Goal: Task Accomplishment & Management: Complete application form

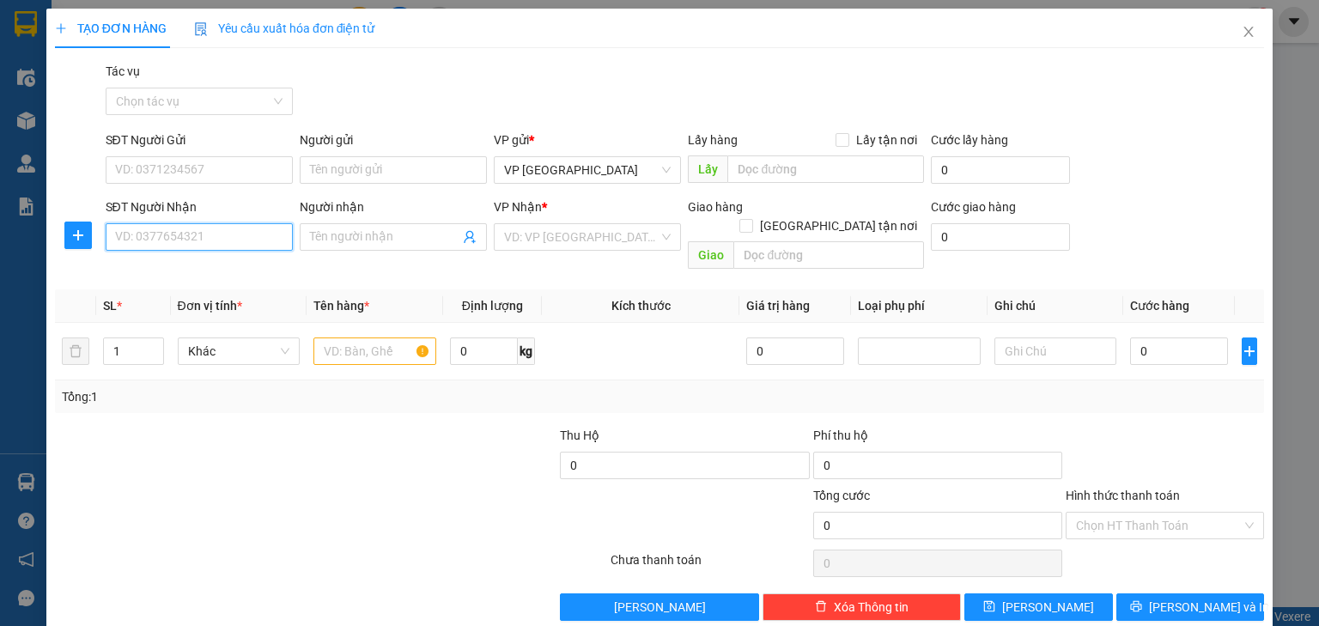
click at [225, 240] on input "SĐT Người Nhận" at bounding box center [199, 236] width 187 height 27
type input "0912527551"
click at [196, 270] on div "0912527551 - Dì Tâm" at bounding box center [197, 271] width 165 height 19
type input "Dì Tâm"
type input "0912527551"
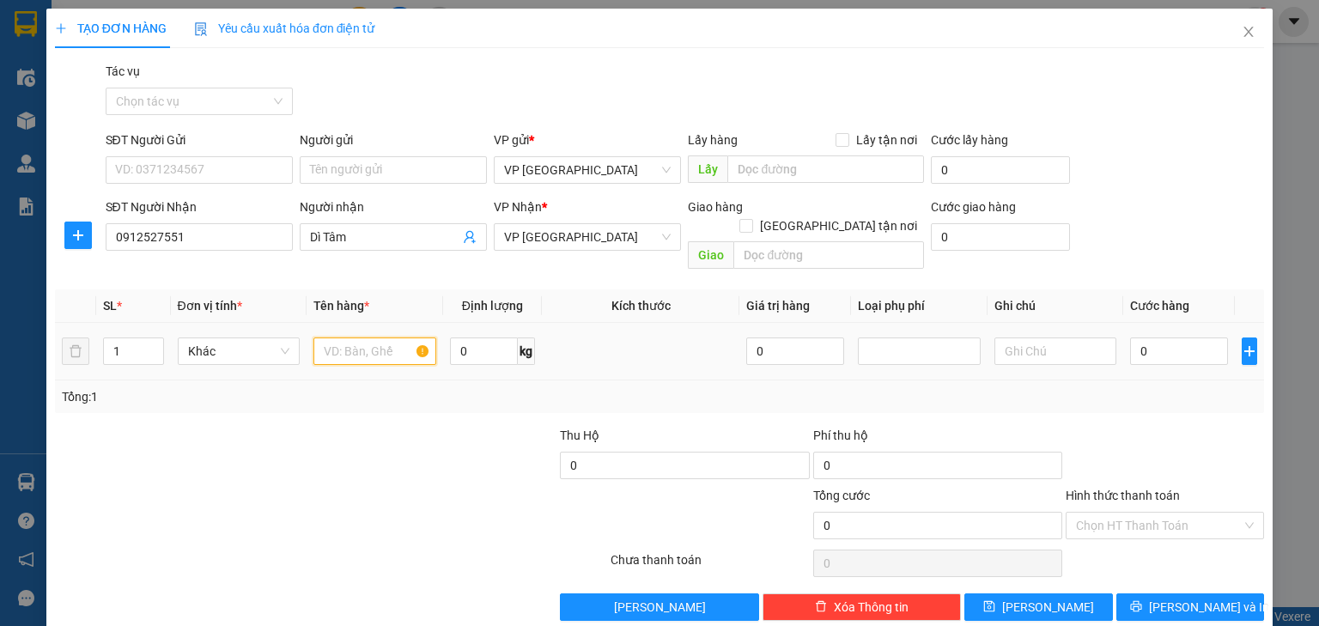
click at [391, 337] on input "text" at bounding box center [374, 350] width 123 height 27
type input "tủ lạnh"
click at [1165, 339] on input "0" at bounding box center [1179, 350] width 98 height 27
type input "3"
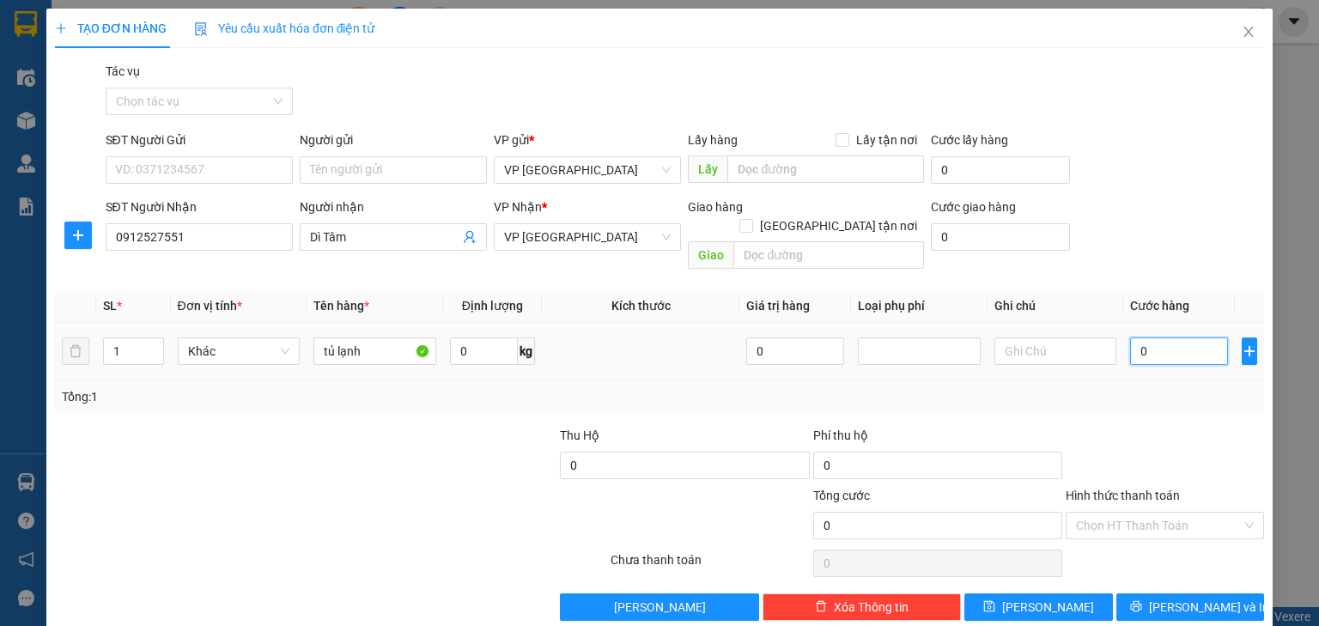
type input "3"
type input "35"
type input "350"
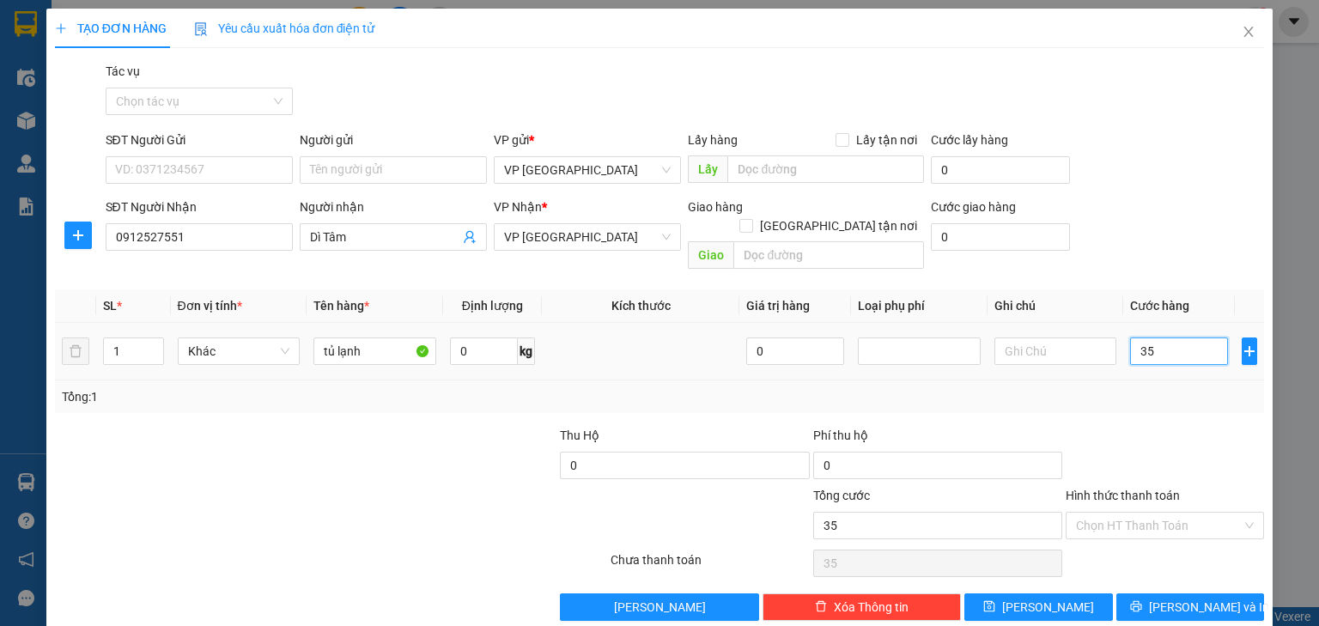
type input "350"
type input "3.500"
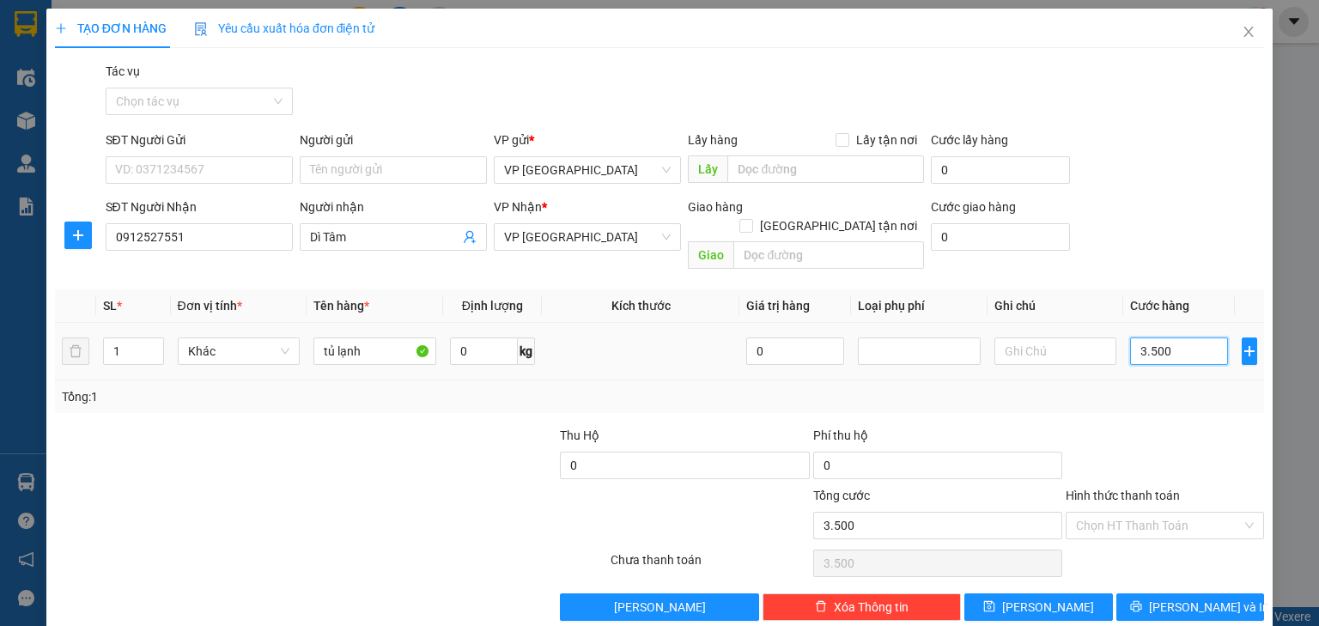
type input "35.000"
type input "350.000"
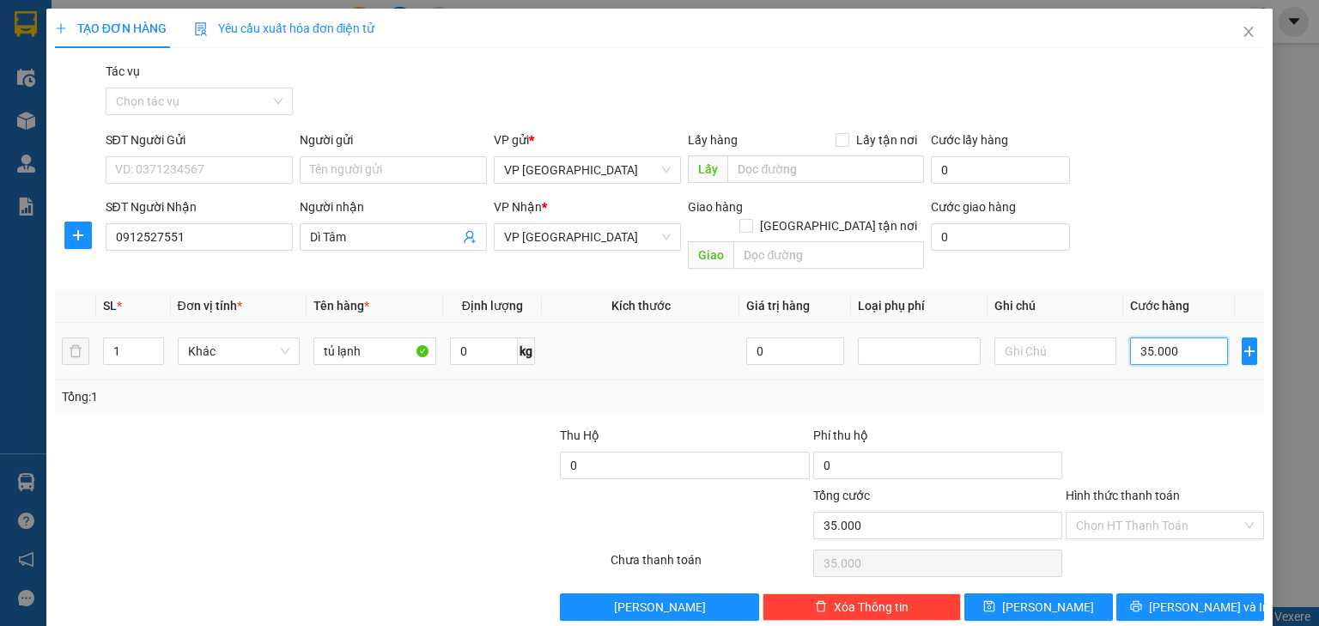
type input "350.000"
click at [1170, 598] on span "[PERSON_NAME] và In" at bounding box center [1209, 607] width 120 height 19
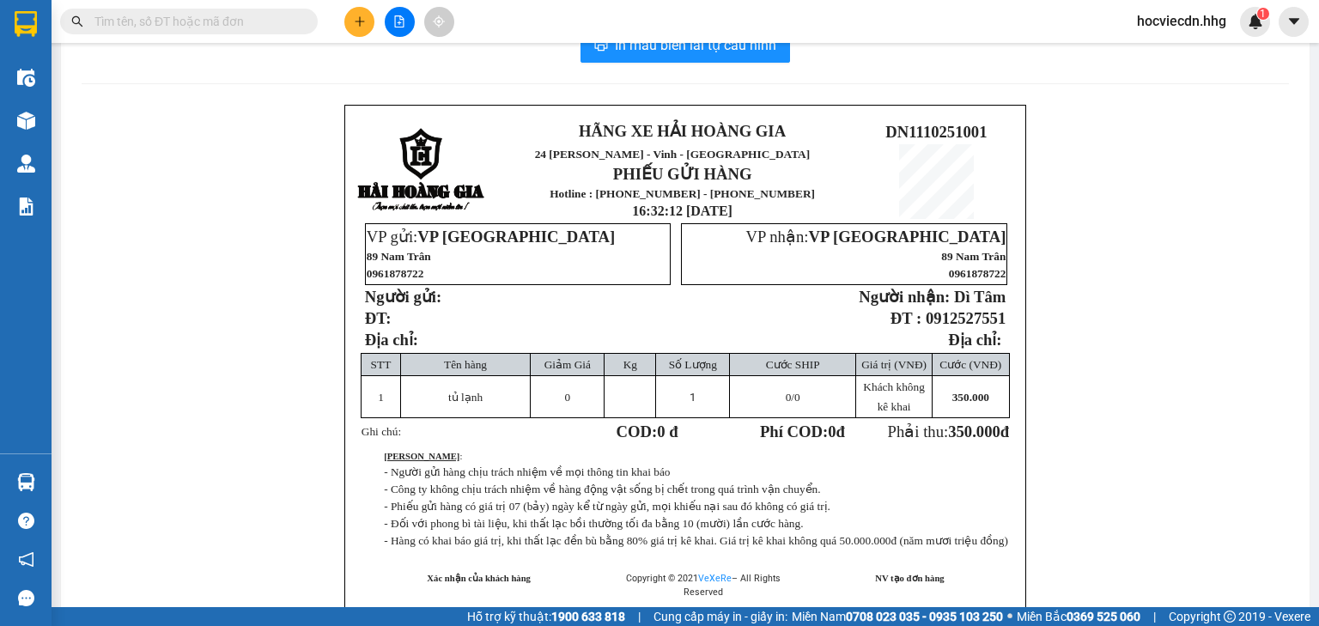
scroll to position [69, 0]
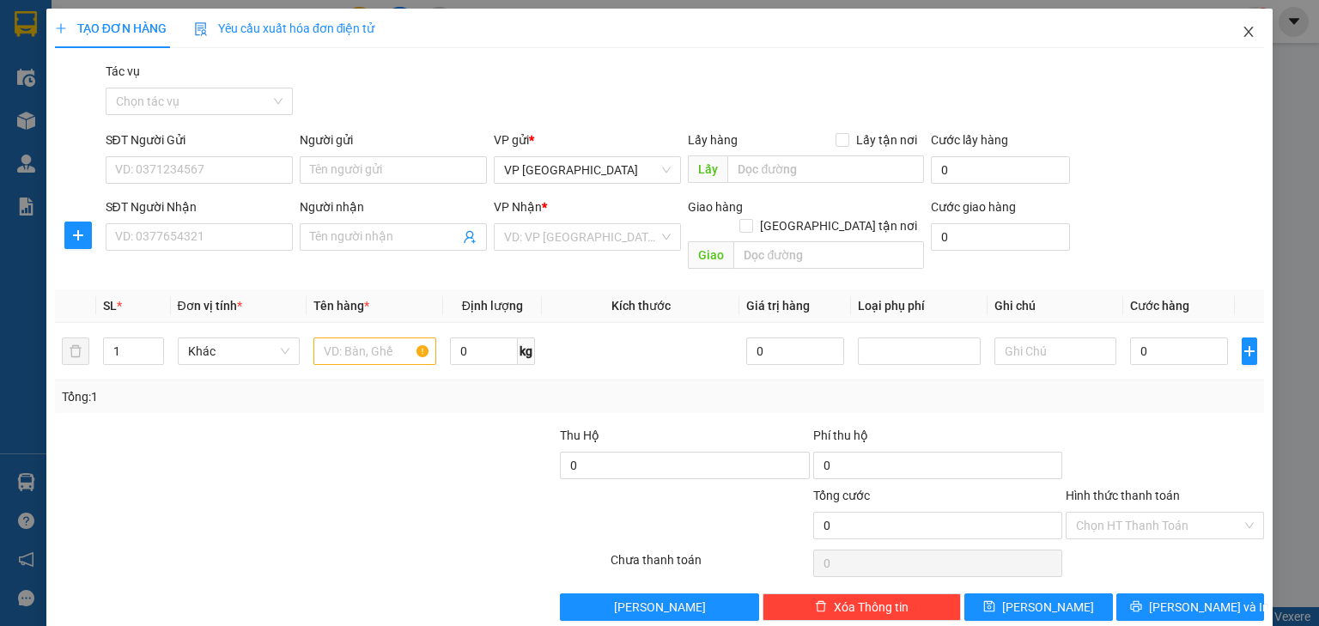
click at [1244, 34] on icon "close" at bounding box center [1248, 32] width 9 height 10
click at [1242, 26] on icon "close" at bounding box center [1249, 32] width 14 height 14
click at [1237, 41] on span "Close" at bounding box center [1249, 33] width 48 height 48
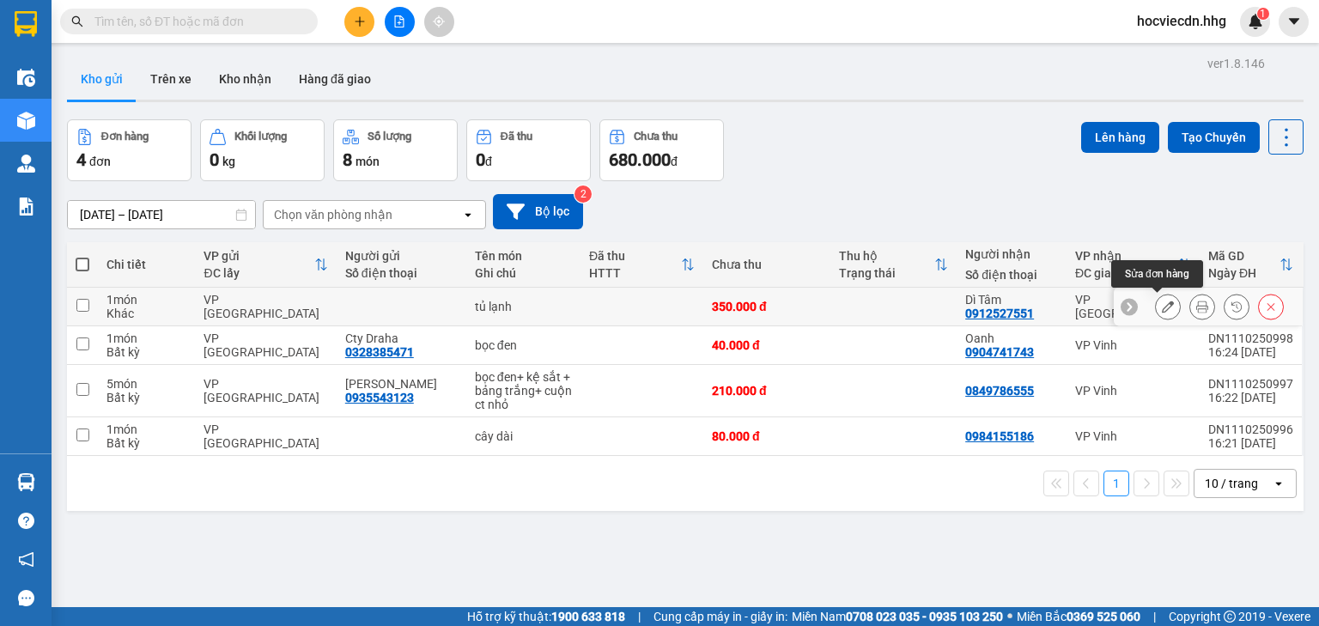
click at [1162, 306] on icon at bounding box center [1168, 307] width 12 height 12
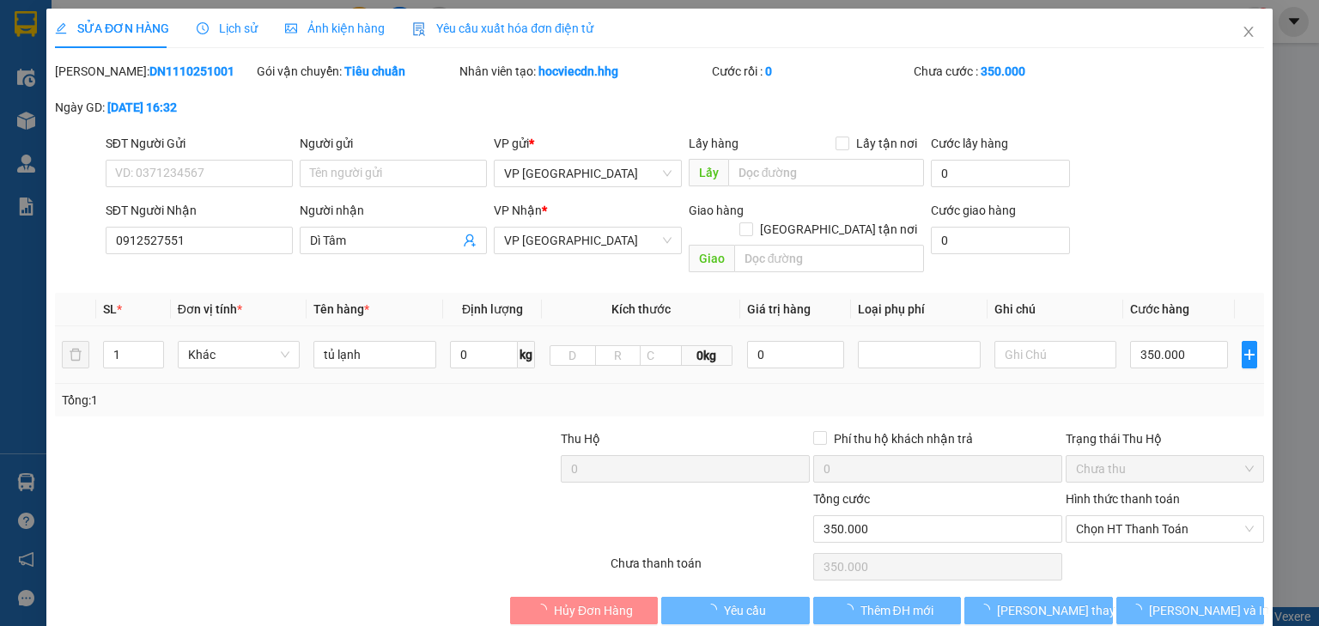
type input "0912527551"
type input "Dì Tâm"
type input "0"
type input "350.000"
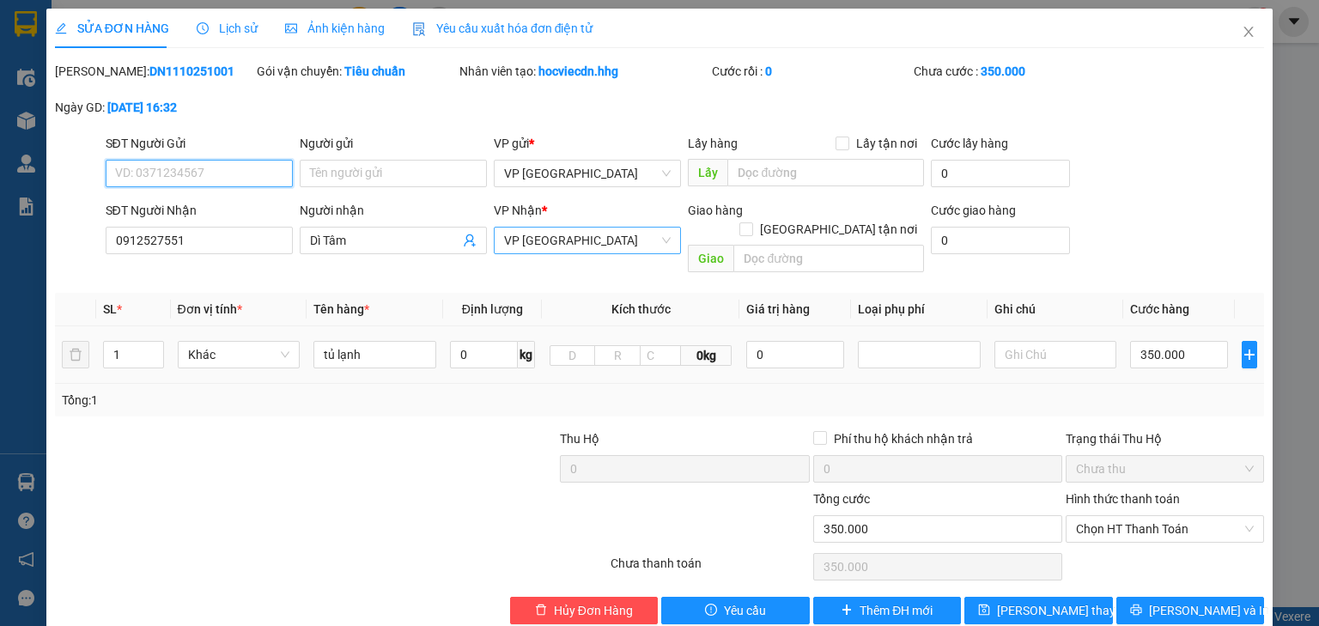
click at [647, 236] on span "VP [GEOGRAPHIC_DATA]" at bounding box center [587, 241] width 167 height 26
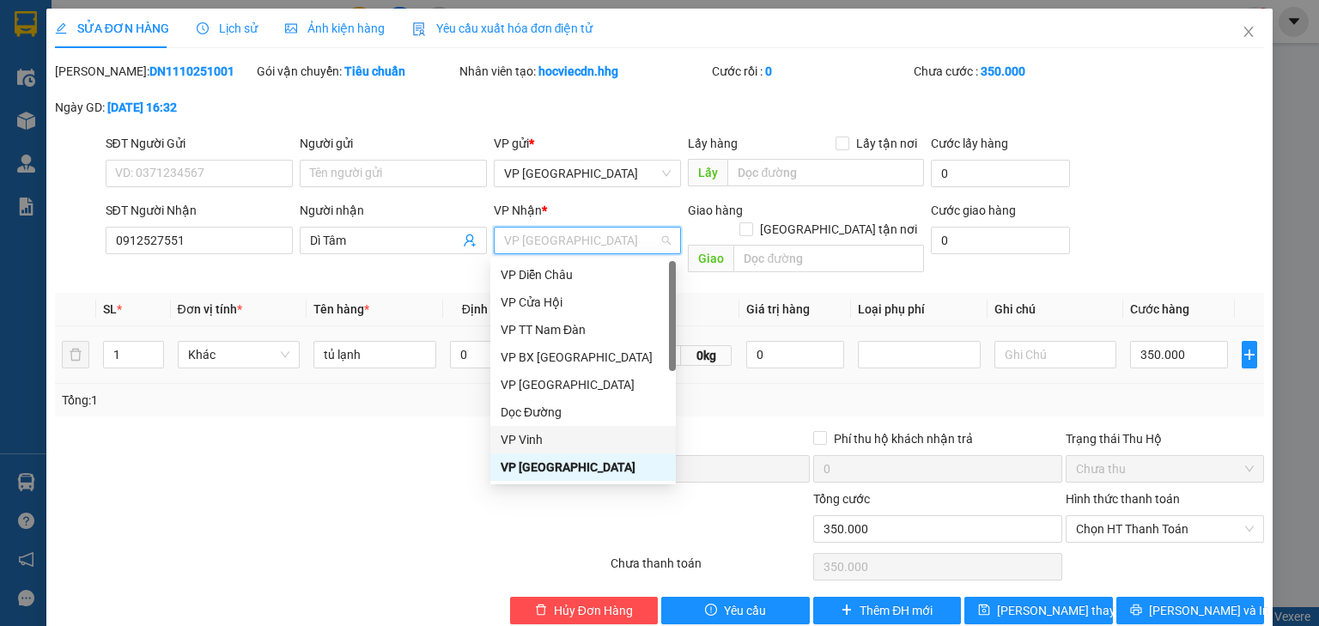
click at [580, 437] on div "VP Vinh" at bounding box center [583, 439] width 165 height 19
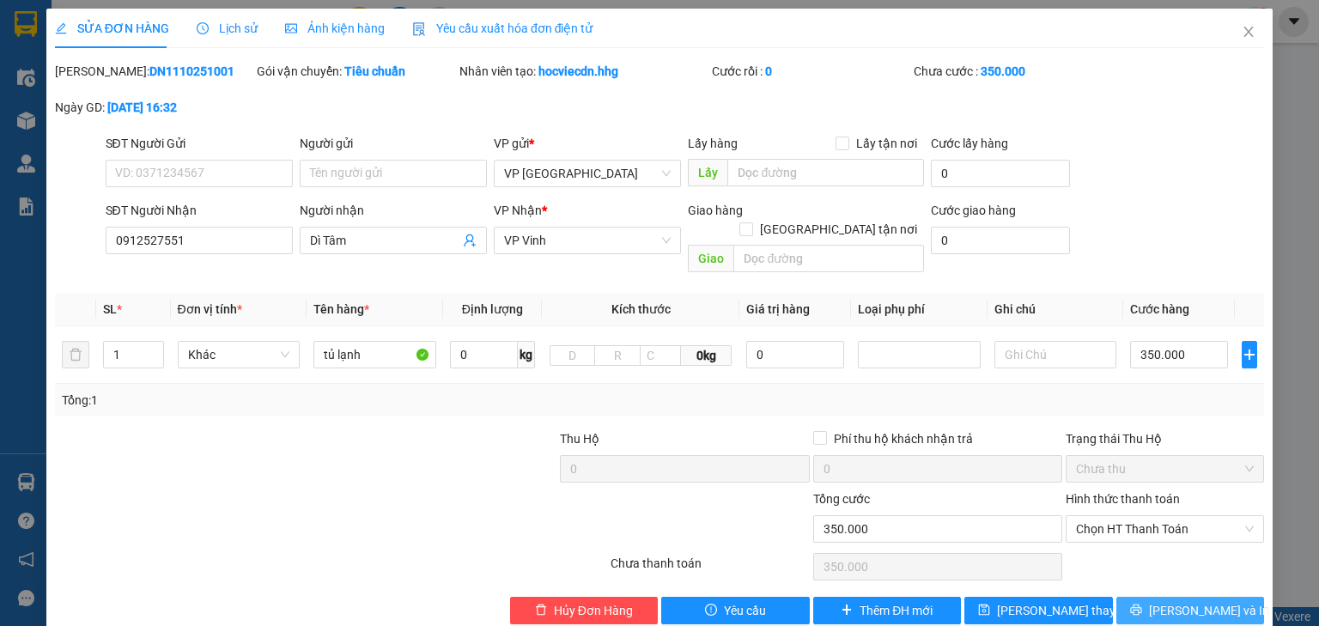
click at [1162, 597] on button "[PERSON_NAME] và In" at bounding box center [1190, 610] width 149 height 27
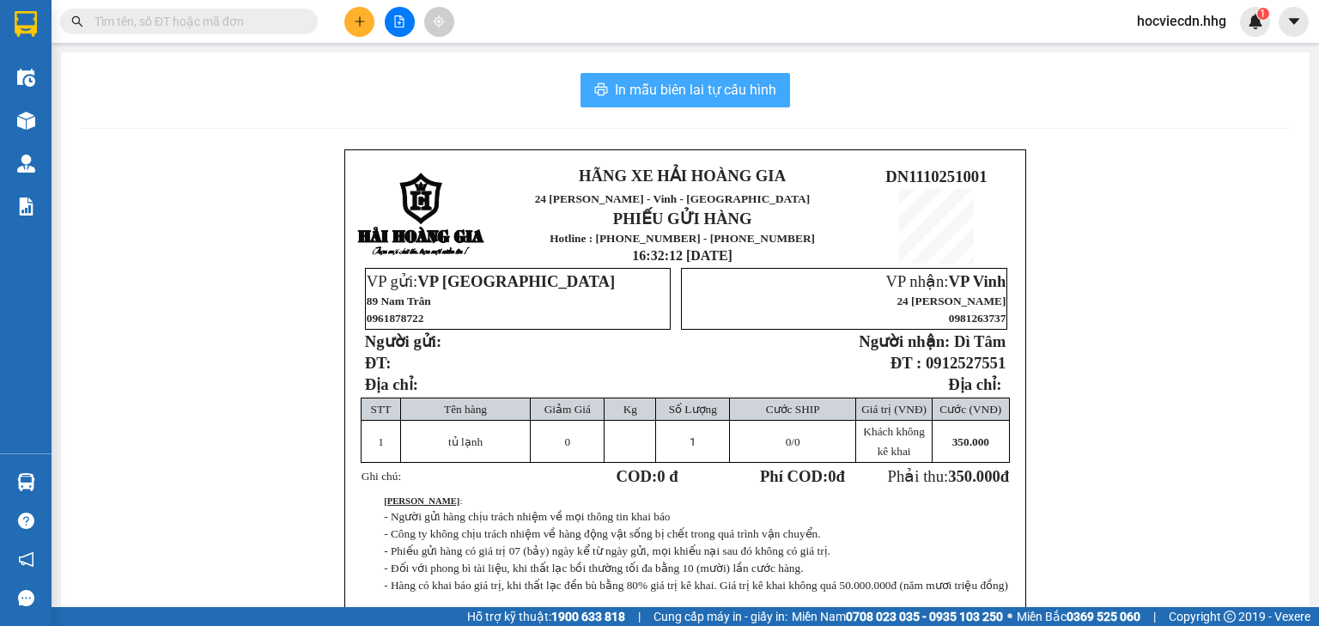
click at [742, 83] on span "In mẫu biên lai tự cấu hình" at bounding box center [695, 89] width 161 height 21
